Goal: Communication & Community: Answer question/provide support

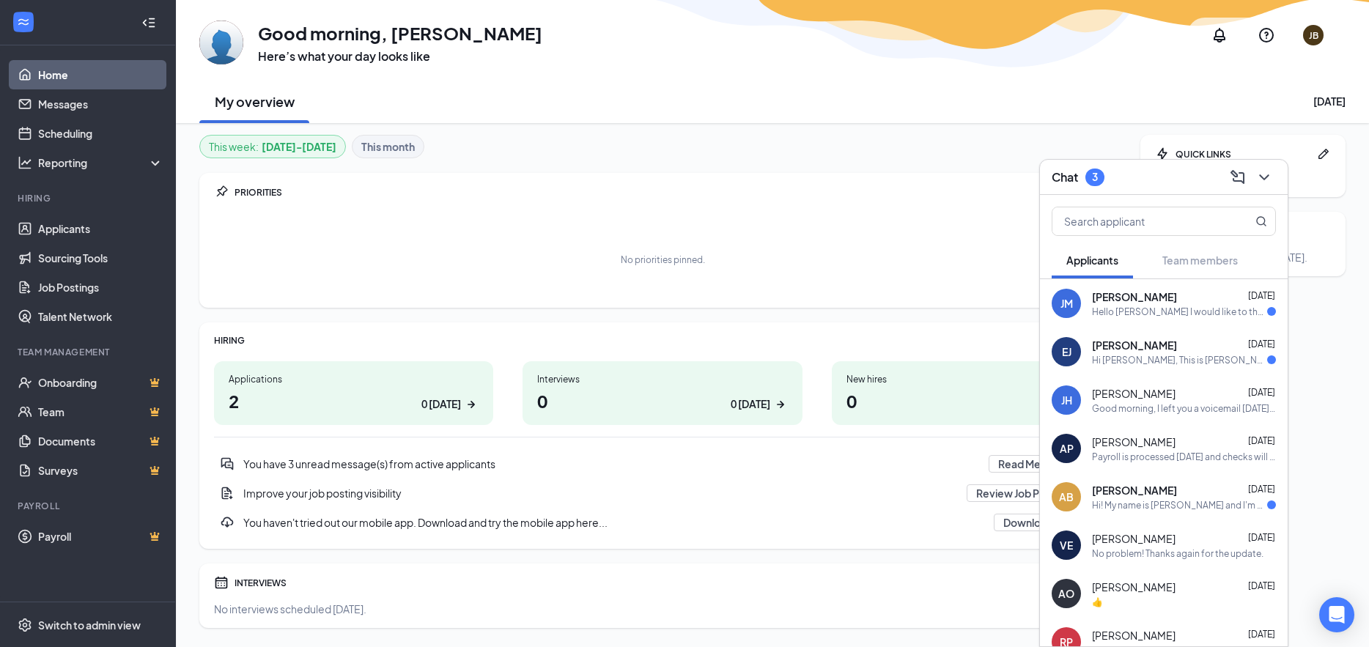
click at [1134, 299] on span "[PERSON_NAME]" at bounding box center [1134, 296] width 85 height 15
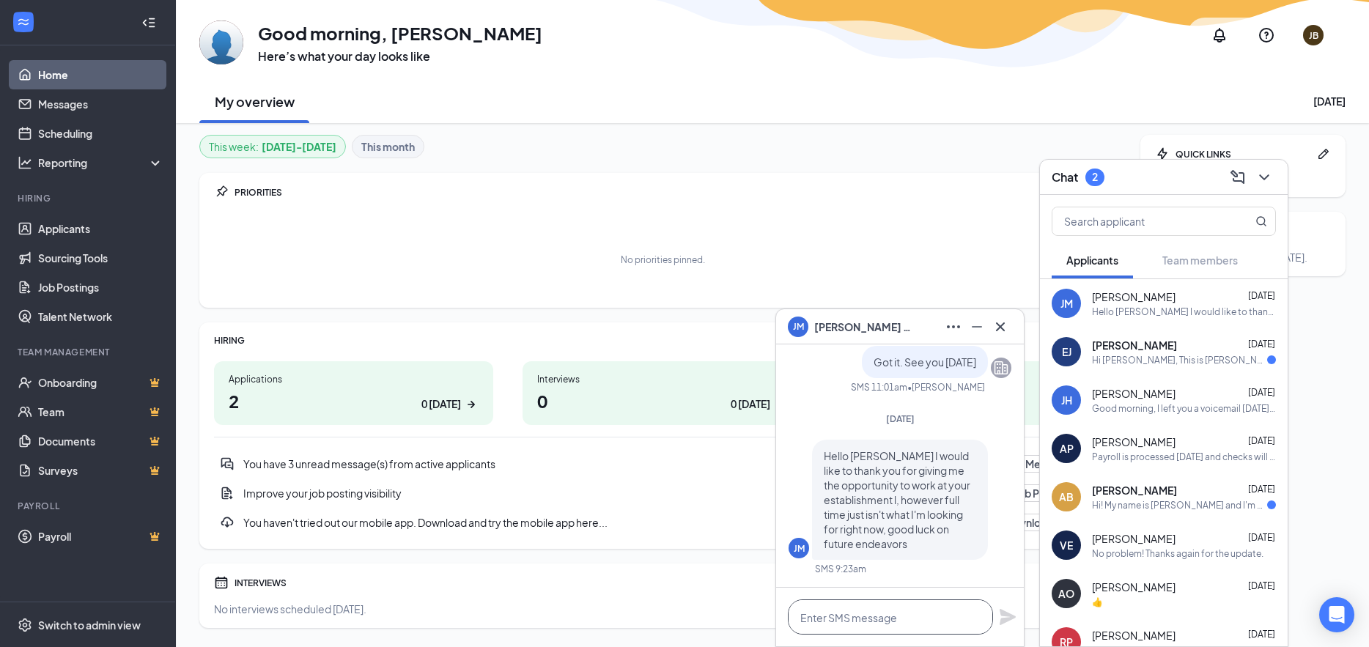
click at [875, 615] on textarea at bounding box center [890, 616] width 205 height 35
type textarea "t"
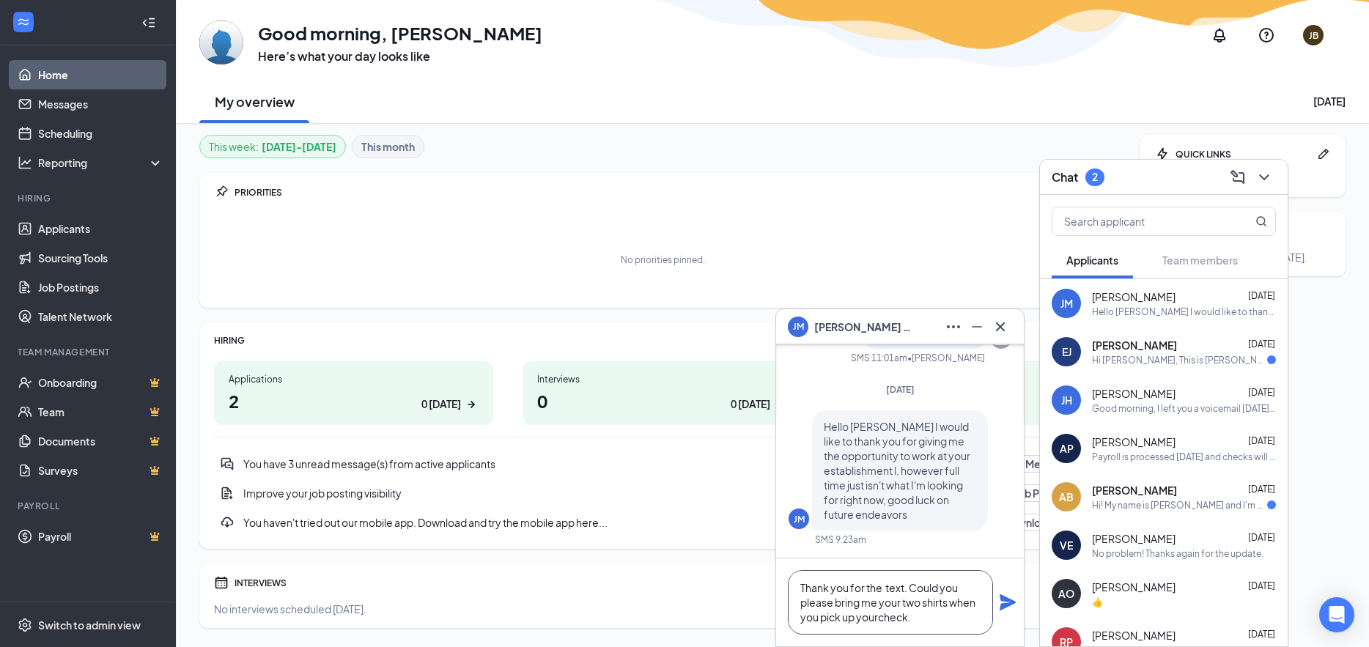
click at [879, 616] on textarea "Thank you for the text. Could you please bring me your two shirts when you pick…" at bounding box center [890, 602] width 205 height 64
click at [918, 616] on textarea "Thank you for the text. Could you please bring me your two shirts when you pick…" at bounding box center [890, 602] width 205 height 64
type textarea "Thank you for the text. Could you please bring me your two shirts when you pick…"
click at [1007, 607] on icon "Plane" at bounding box center [1008, 602] width 16 height 16
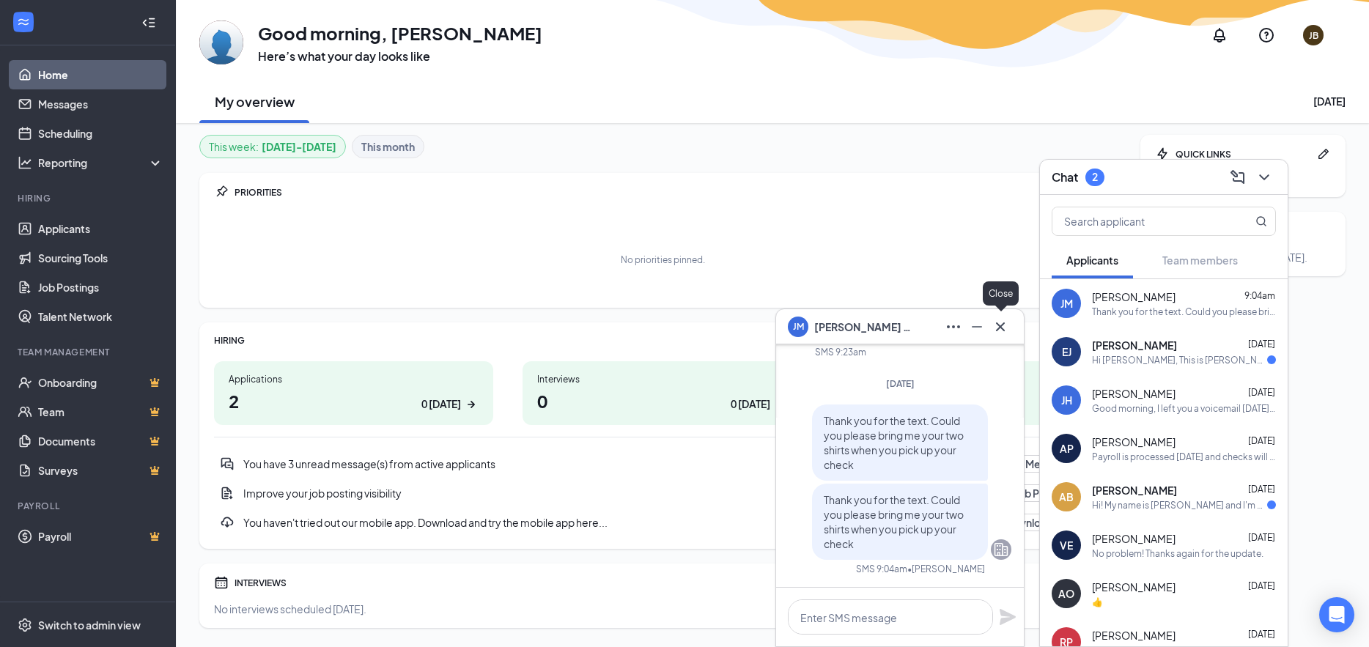
click at [1000, 331] on icon "Cross" at bounding box center [1001, 327] width 18 height 18
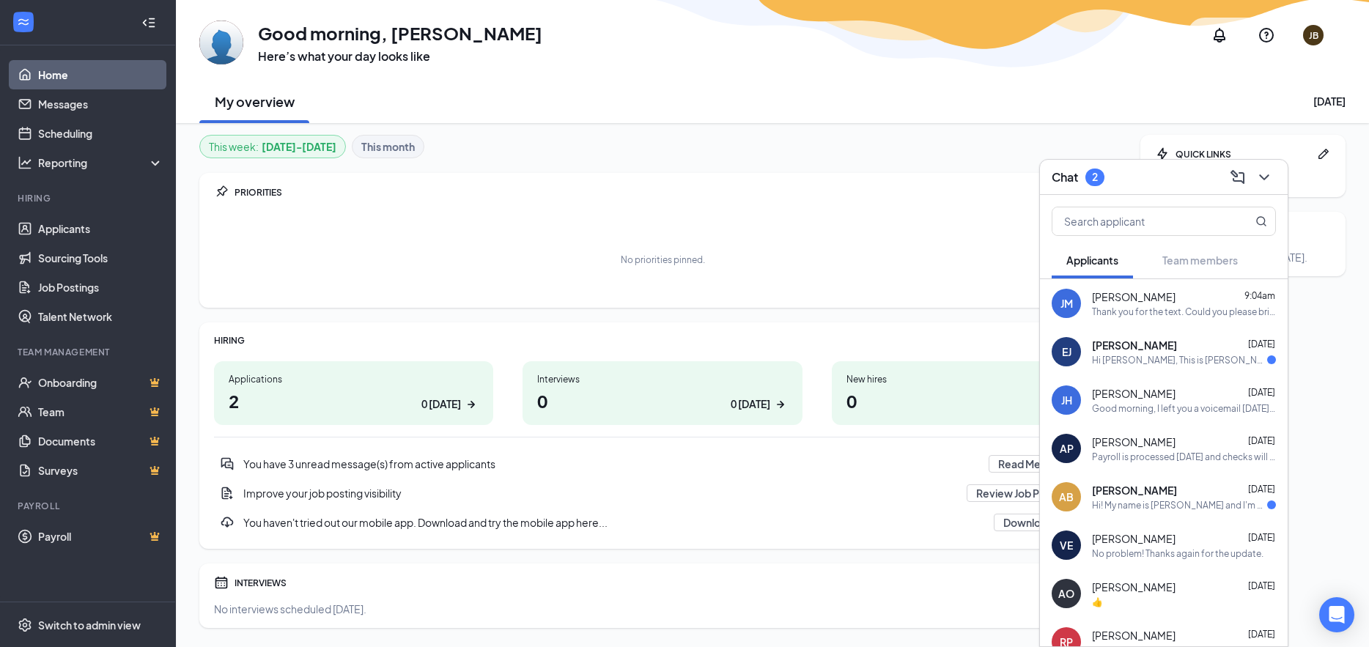
click at [1118, 351] on span "[PERSON_NAME]" at bounding box center [1134, 345] width 85 height 15
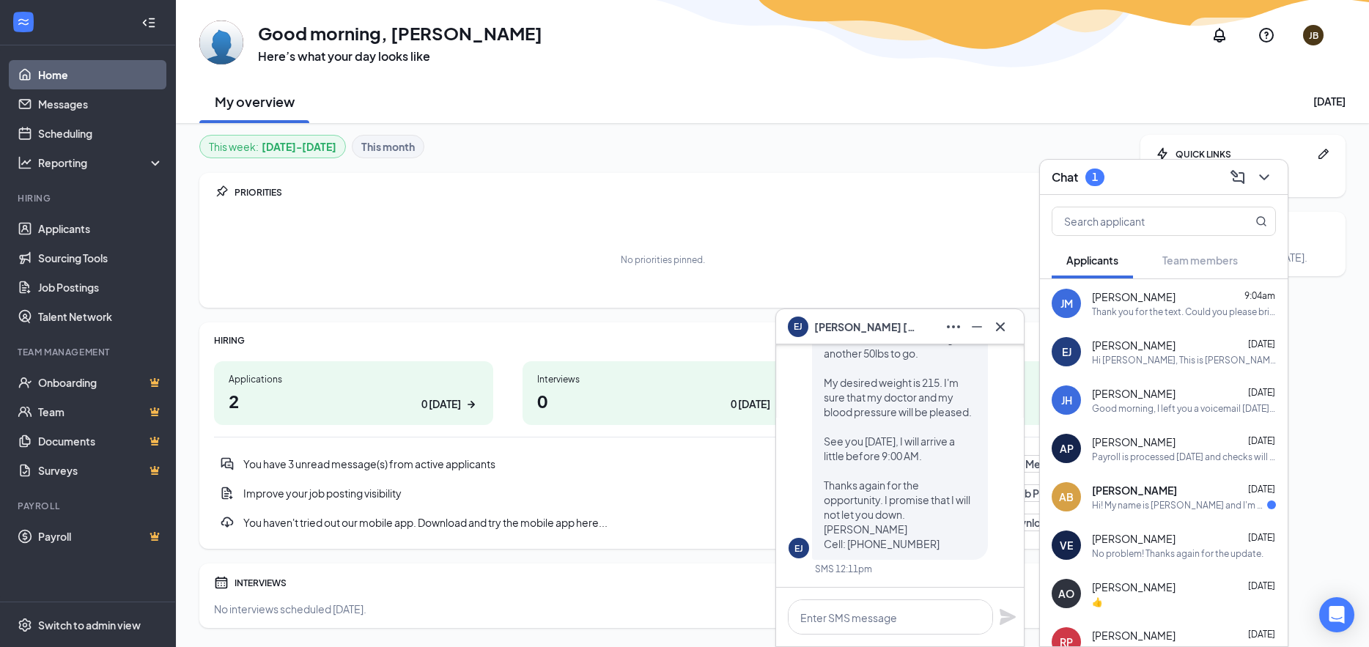
scroll to position [40, 0]
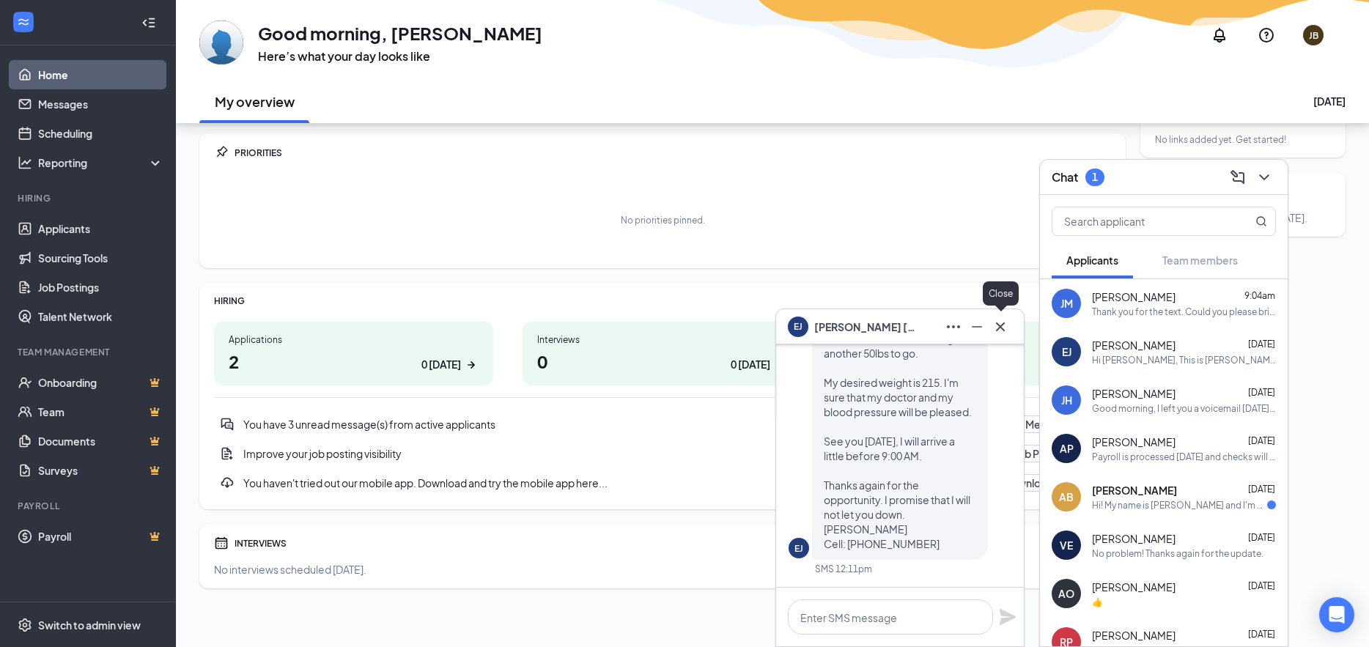
click at [1002, 331] on icon "Cross" at bounding box center [1001, 327] width 18 height 18
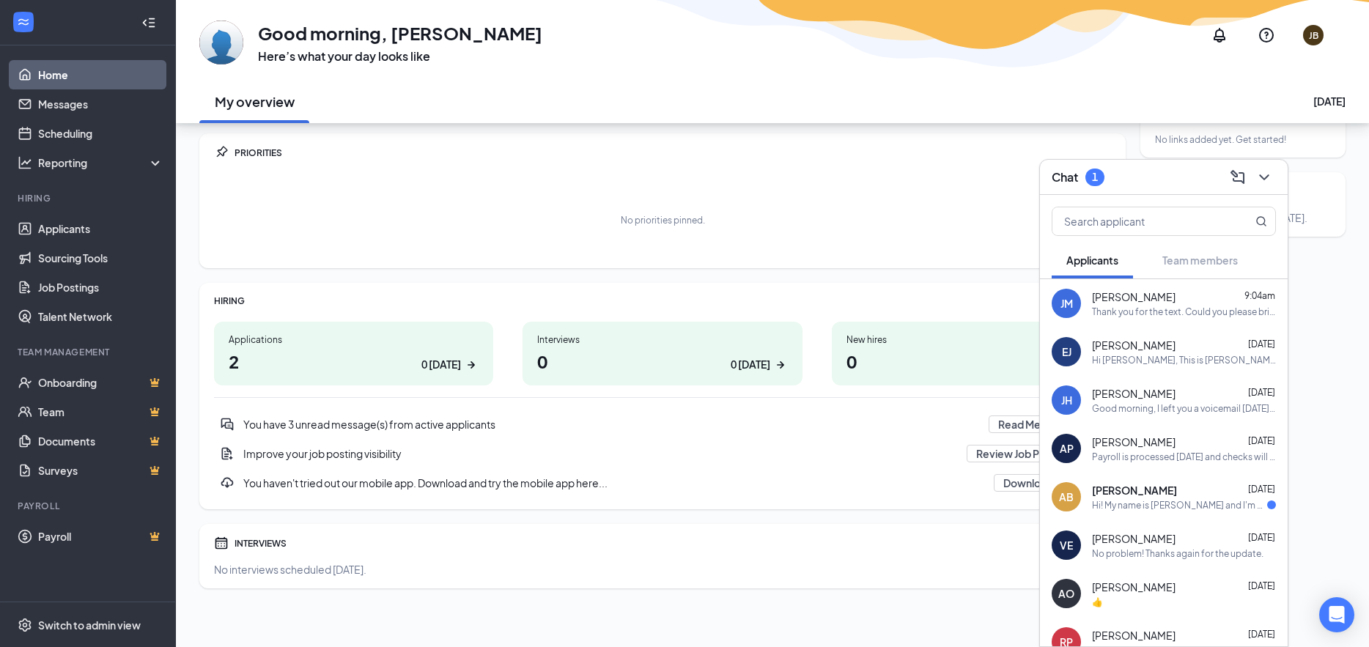
click at [1151, 500] on div "Hi! My name is [PERSON_NAME] and I'm a [DEMOGRAPHIC_DATA] UCI student. My most …" at bounding box center [1179, 505] width 175 height 12
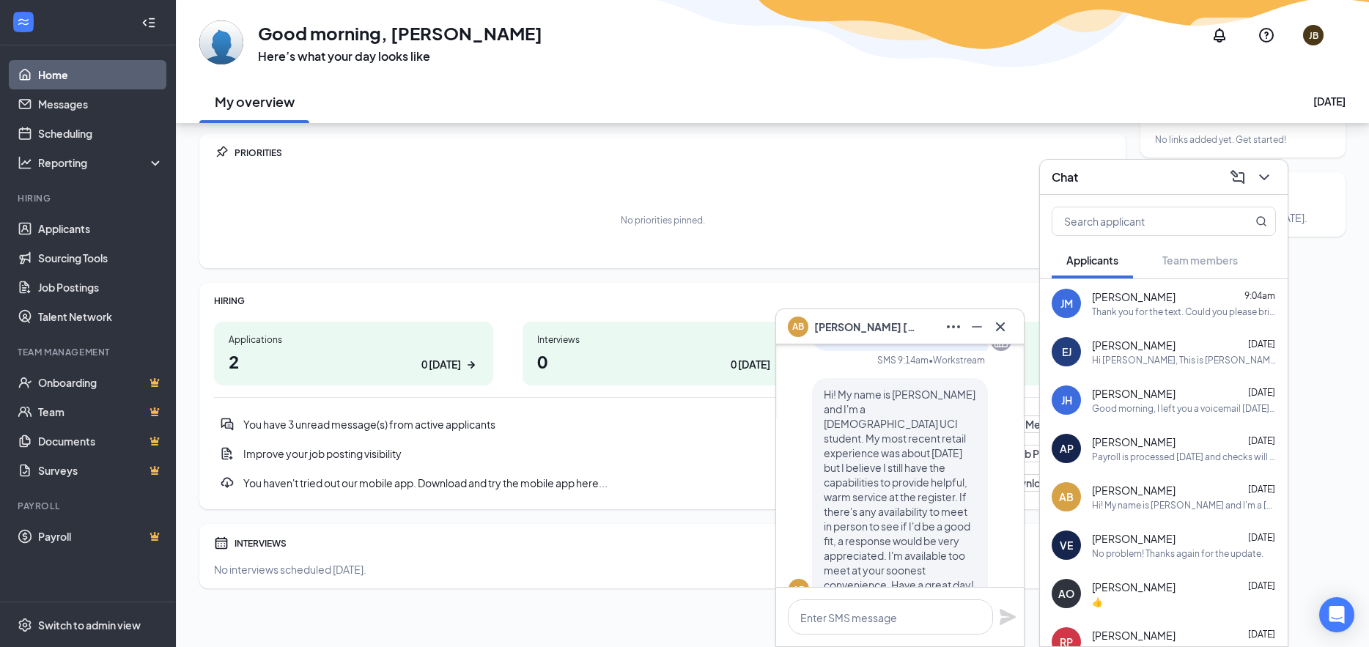
scroll to position [0, 0]
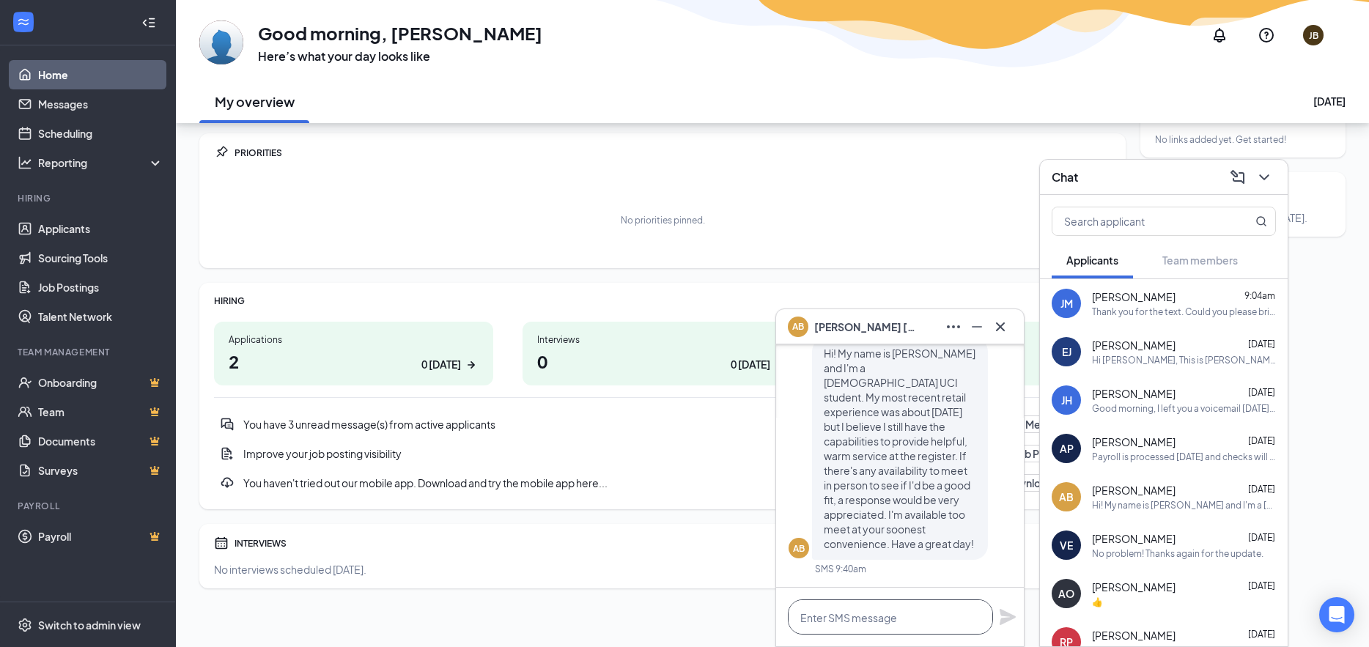
click at [880, 616] on textarea at bounding box center [890, 616] width 205 height 35
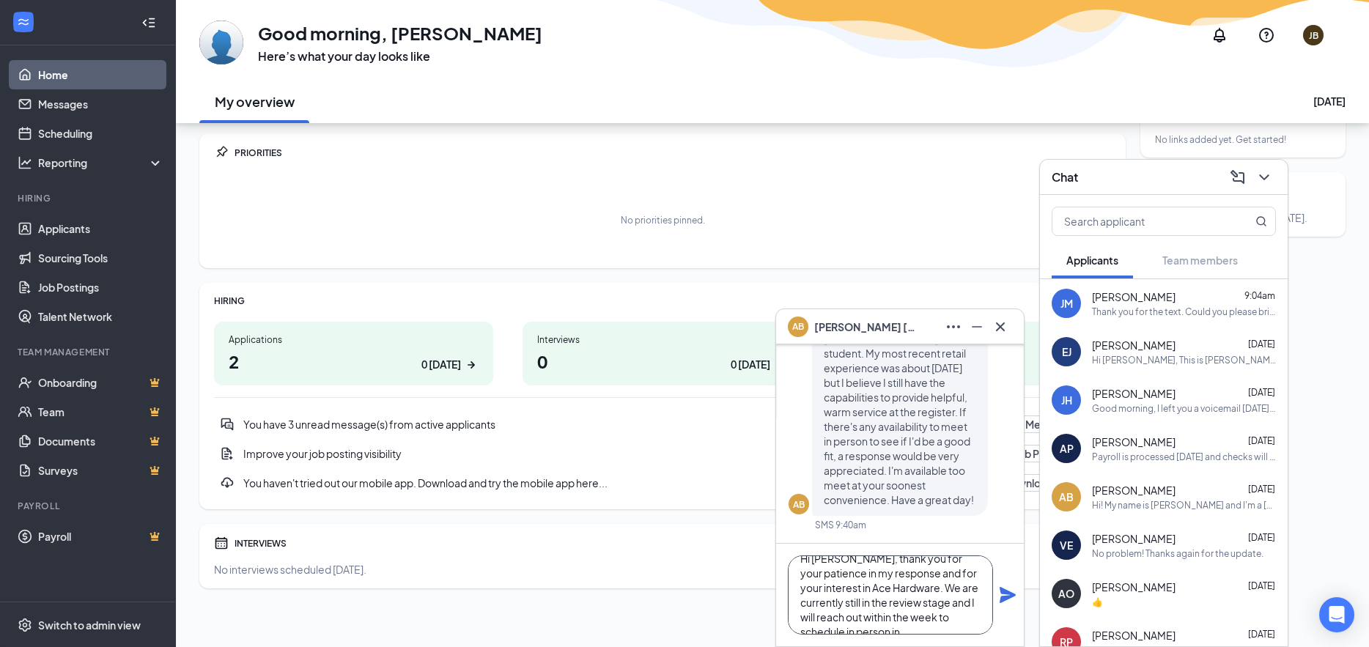
scroll to position [30, 0]
type textarea "Hi [PERSON_NAME], thank you for your patience in my response and for your inter…"
click at [1010, 600] on icon "Plane" at bounding box center [1008, 595] width 18 height 18
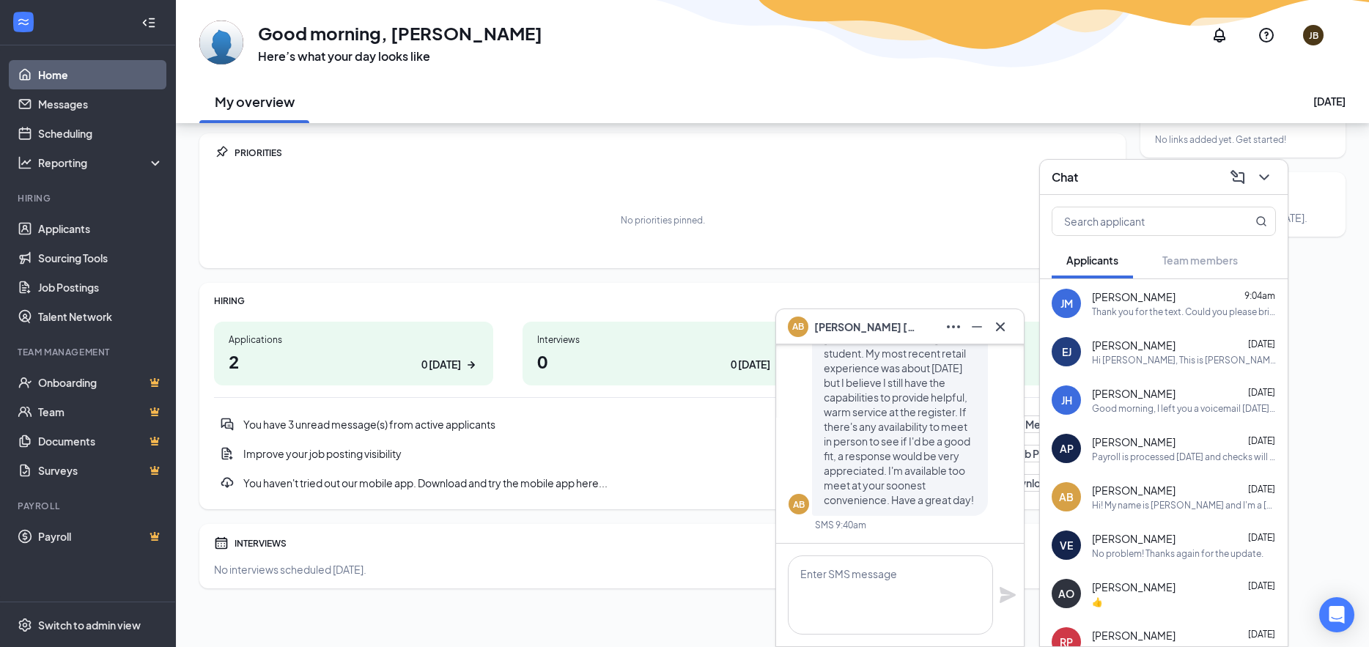
scroll to position [0, 0]
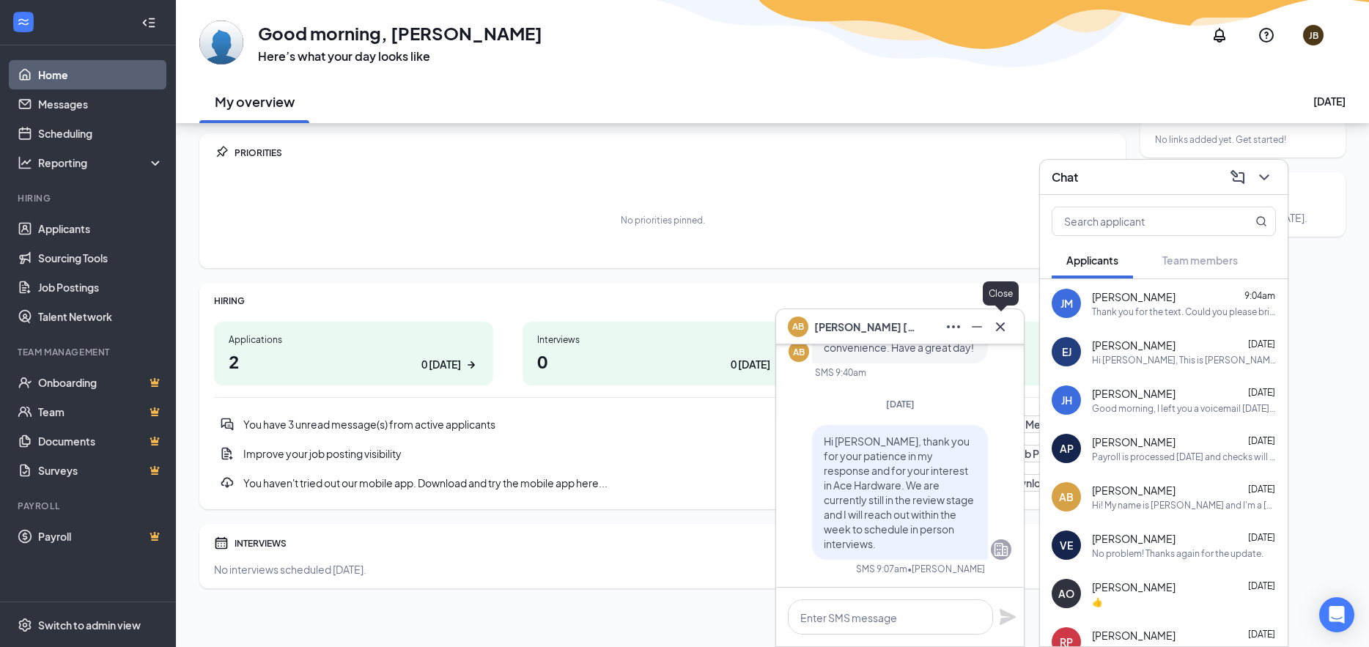
click at [1001, 328] on icon "Cross" at bounding box center [1001, 327] width 18 height 18
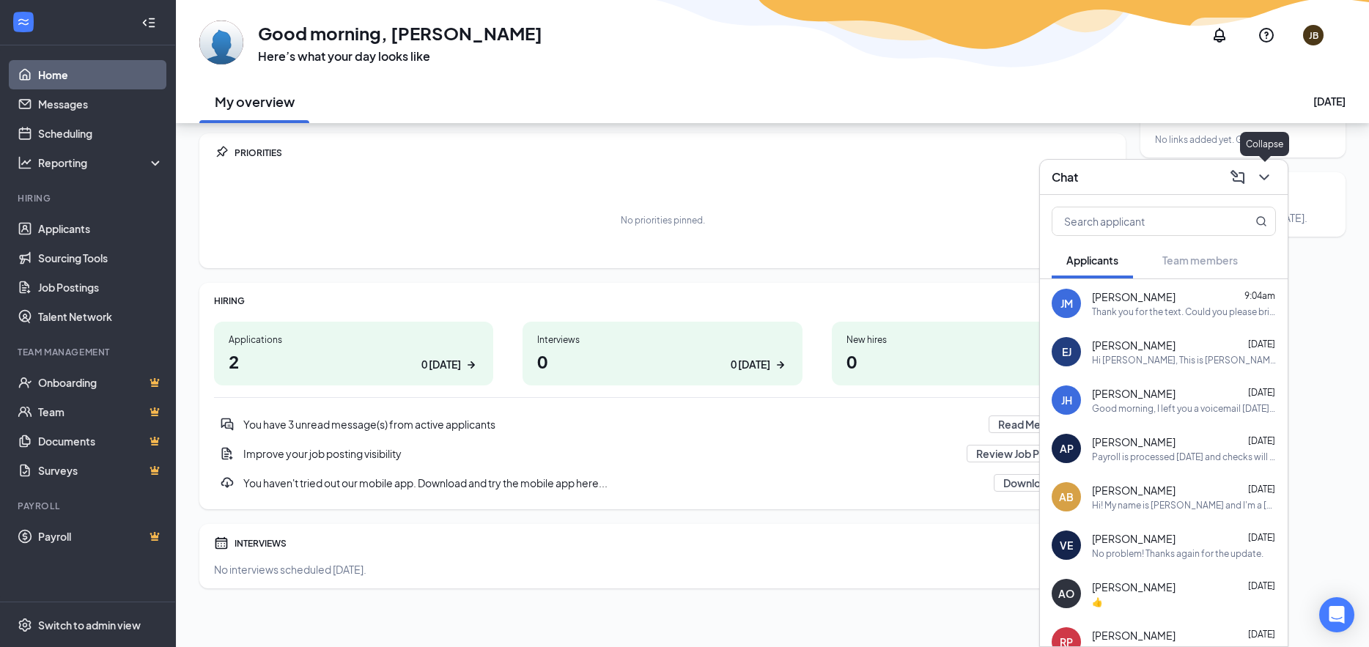
click at [1268, 171] on icon "ChevronDown" at bounding box center [1264, 178] width 18 height 18
